Goal: Find specific page/section

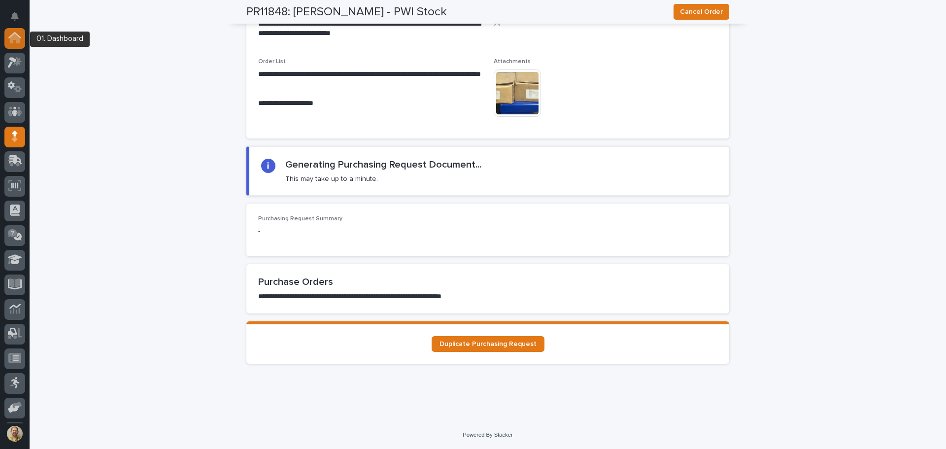
click at [10, 38] on icon at bounding box center [15, 39] width 10 height 10
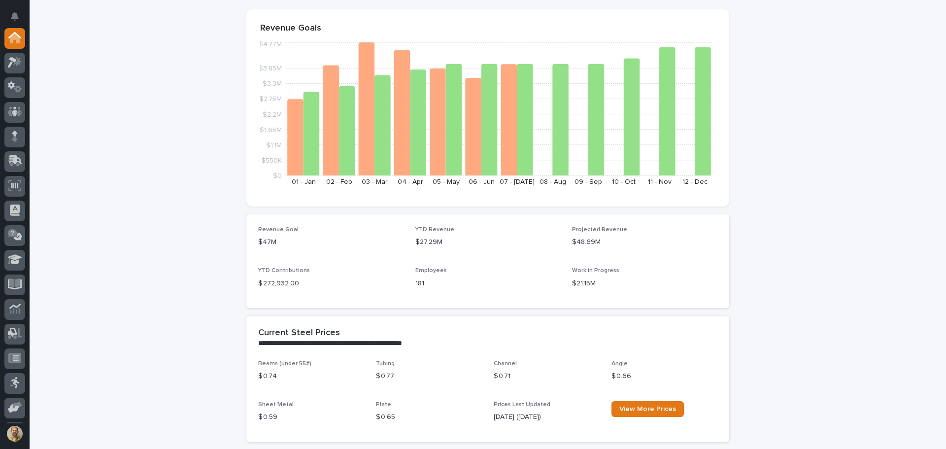
scroll to position [83, 0]
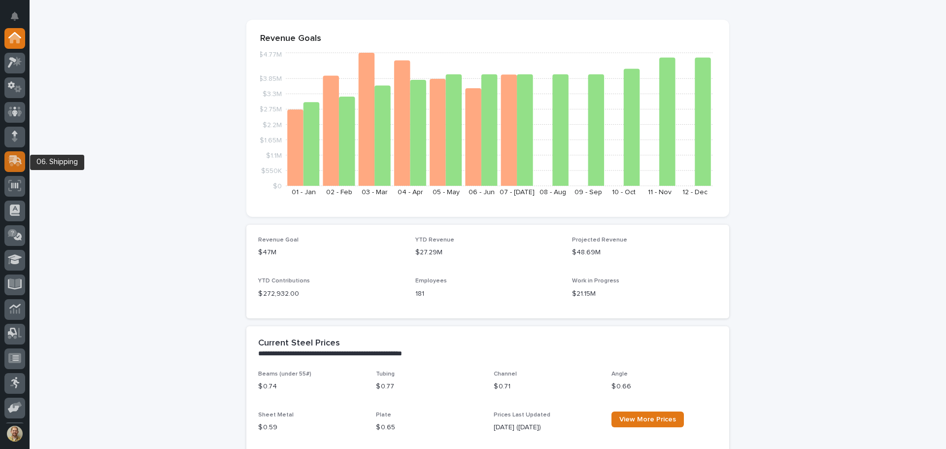
click at [14, 164] on icon at bounding box center [15, 159] width 13 height 9
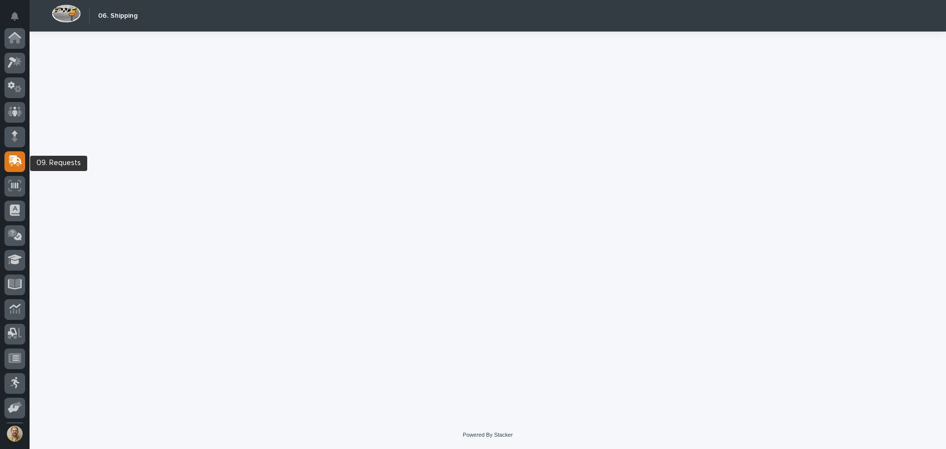
scroll to position [73, 0]
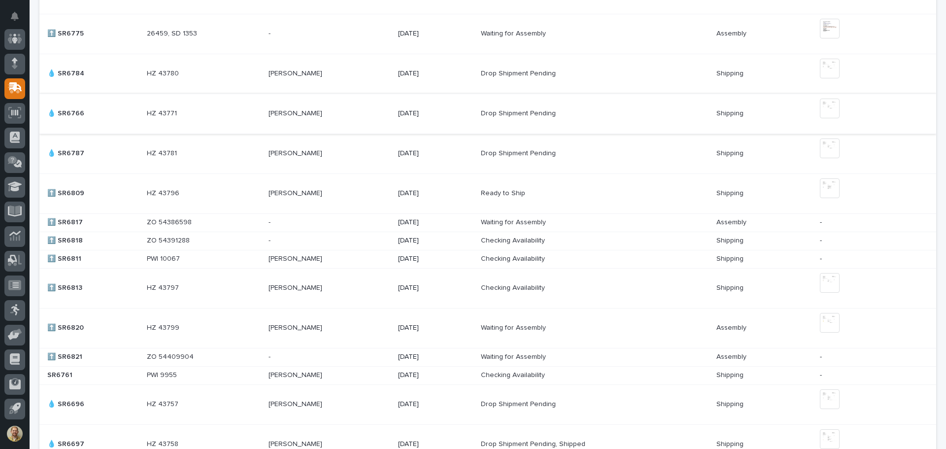
scroll to position [542, 0]
